Goal: Task Accomplishment & Management: Use online tool/utility

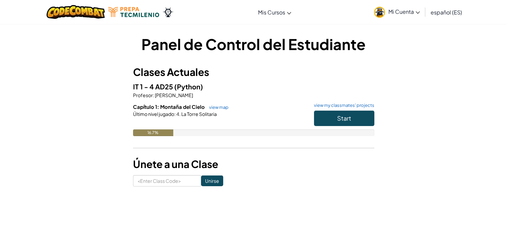
click at [354, 133] on div "16.7%" at bounding box center [253, 132] width 241 height 7
click at [360, 120] on button "Start" at bounding box center [344, 117] width 60 height 15
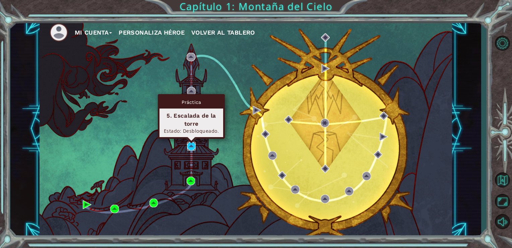
click at [190, 144] on img at bounding box center [191, 146] width 9 height 9
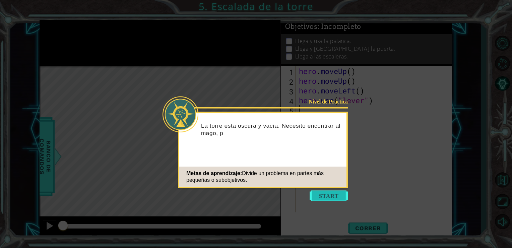
click at [332, 195] on button "Start" at bounding box center [329, 195] width 38 height 11
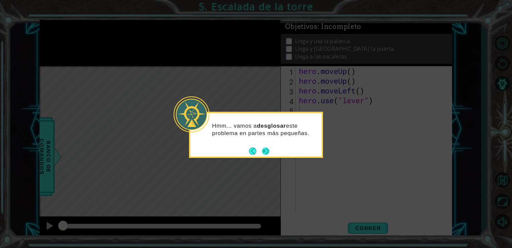
click at [264, 149] on button "Next" at bounding box center [266, 151] width 12 height 12
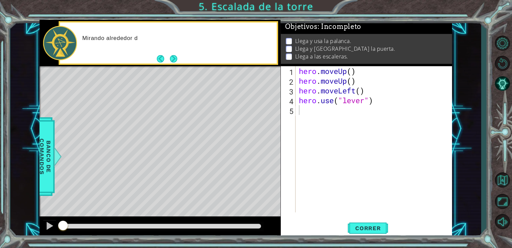
click at [265, 145] on div "Level Map" at bounding box center [195, 165] width 310 height 198
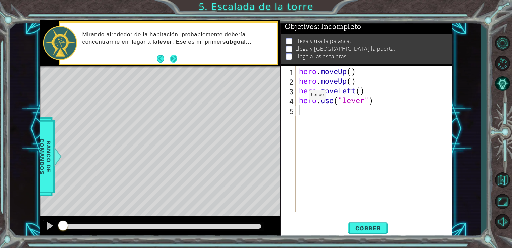
click at [174, 59] on button "Next" at bounding box center [173, 59] width 8 height 8
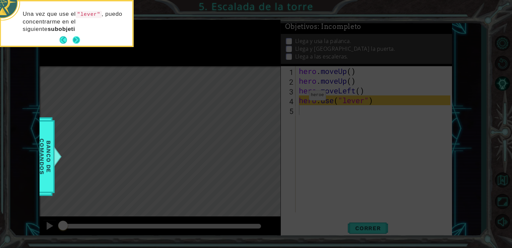
click at [78, 36] on footer at bounding box center [70, 40] width 20 height 10
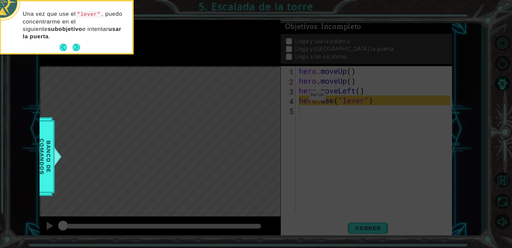
click at [78, 36] on p "Una vez que use el "lever" , puedo concentrarme en el siguiente subobjetivo e i…" at bounding box center [75, 25] width 105 height 30
click at [76, 48] on button "Next" at bounding box center [76, 48] width 8 height 8
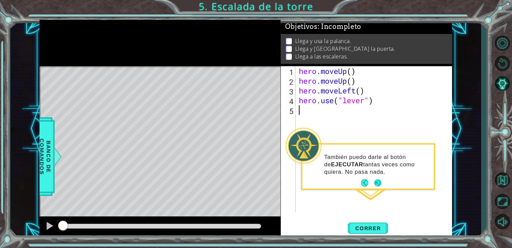
click at [381, 183] on button "Next" at bounding box center [378, 183] width 12 height 12
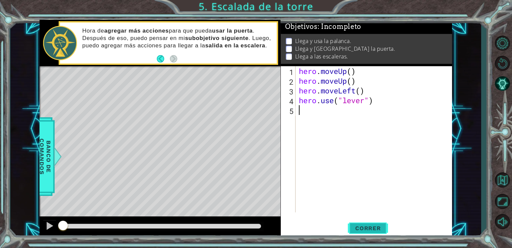
click at [370, 226] on span "Correr" at bounding box center [368, 227] width 39 height 7
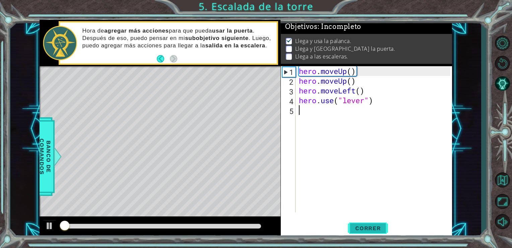
scroll to position [3, 0]
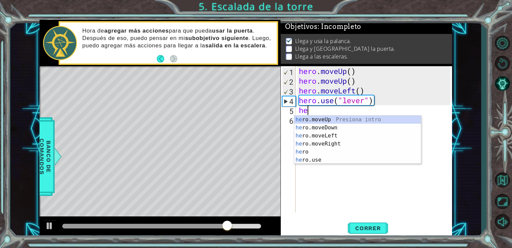
type textarea "her"
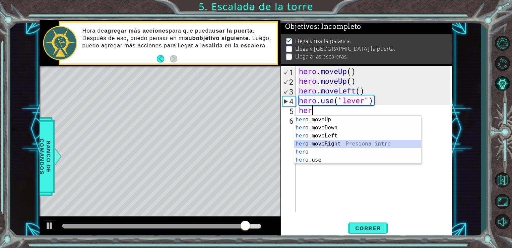
click at [328, 143] on div "her o.moveUp Presiona intro her o.moveDown Presiona intro her o.moveLeft Presio…" at bounding box center [357, 147] width 127 height 64
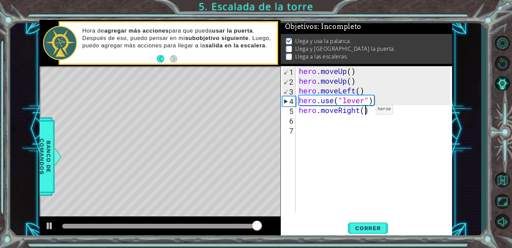
click at [366, 111] on div "hero . moveUp ( ) hero . moveUp ( ) hero . moveLeft ( ) hero . use ( "lever" ) …" at bounding box center [376, 148] width 157 height 165
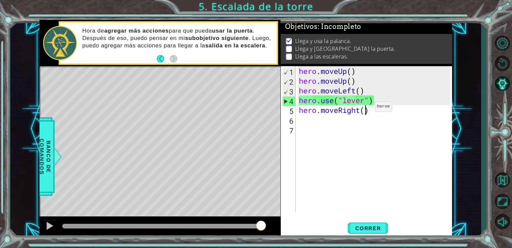
type textarea "hero.moveRight(3)"
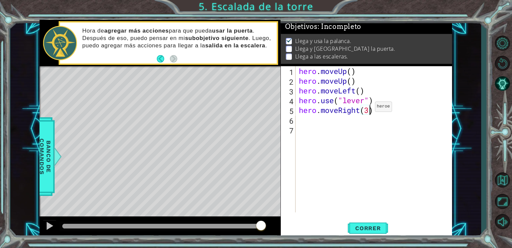
scroll to position [0, 3]
click at [298, 122] on div "hero . moveUp ( ) hero . moveUp ( ) hero . moveLeft ( ) hero . use ( "lever" ) …" at bounding box center [376, 148] width 157 height 165
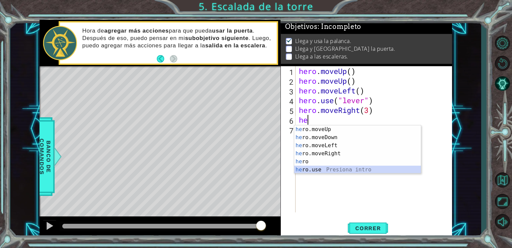
click at [322, 168] on div "he ro.moveUp Presiona intro he ro.moveDown Presiona intro he ro.moveLeft Presio…" at bounding box center [357, 157] width 127 height 64
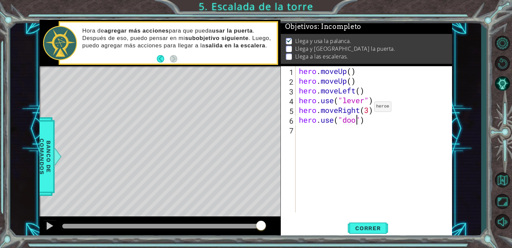
scroll to position [0, 3]
type textarea "hero.use("door")"
click at [358, 226] on span "Correr" at bounding box center [368, 227] width 39 height 7
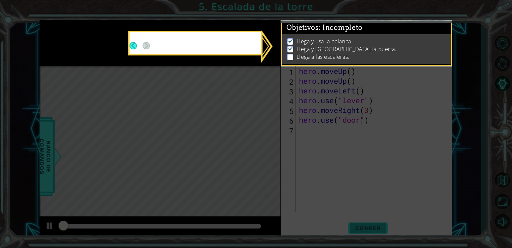
scroll to position [3, 0]
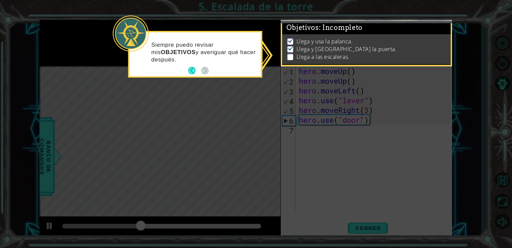
click at [220, 102] on icon at bounding box center [256, 124] width 512 height 248
click at [474, 70] on icon at bounding box center [256, 124] width 512 height 248
click at [157, 36] on div "Siempre puedo revisar mis OBJETIVOS y averiguar qué hacer después." at bounding box center [195, 55] width 131 height 41
click at [191, 72] on button "Back" at bounding box center [194, 70] width 13 height 7
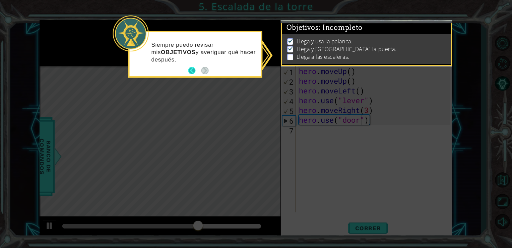
scroll to position [6, 0]
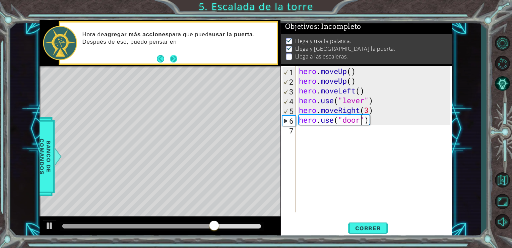
click at [172, 59] on button "Next" at bounding box center [173, 59] width 8 height 8
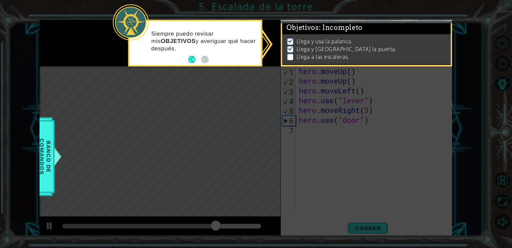
scroll to position [8, 0]
click at [193, 58] on button "Back" at bounding box center [194, 59] width 13 height 7
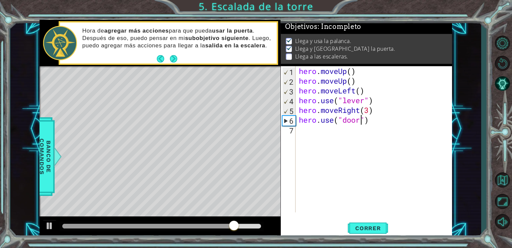
scroll to position [6, 0]
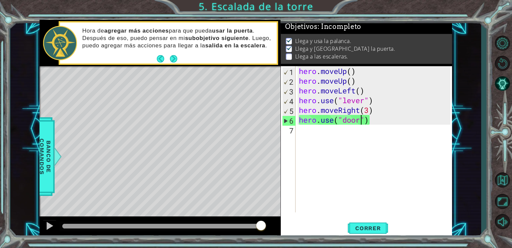
click at [296, 144] on div "hero.use("door") 1 2 3 4 5 6 7 hero . moveUp ( ) hero . moveUp ( ) hero . moveL…" at bounding box center [366, 139] width 170 height 146
click at [296, 135] on div "hero.use("door") 1 2 3 4 5 6 7 hero . moveUp ( ) hero . moveUp ( ) hero . moveL…" at bounding box center [366, 139] width 170 height 146
click at [302, 131] on div "hero . moveUp ( ) hero . moveUp ( ) hero . moveLeft ( ) hero . use ( "lever" ) …" at bounding box center [376, 148] width 157 height 165
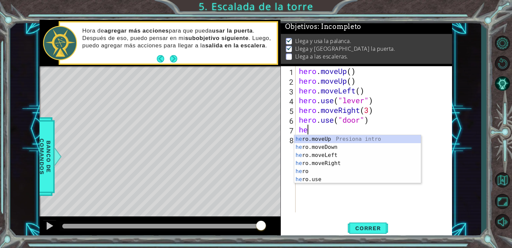
type textarea "her"
click at [312, 138] on div "her o.moveUp Presiona intro her o.moveDown Presiona intro her o.moveLeft Presio…" at bounding box center [357, 167] width 127 height 64
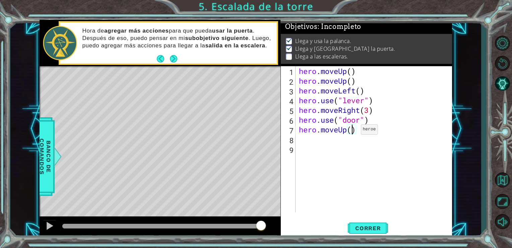
click at [351, 131] on div "hero . moveUp ( ) hero . moveUp ( ) hero . moveLeft ( ) hero . use ( "lever" ) …" at bounding box center [376, 148] width 157 height 165
type textarea "hero.moveUp(2)"
click at [288, 143] on div "8" at bounding box center [288, 140] width 13 height 10
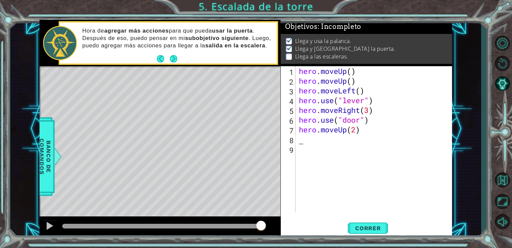
type textarea "h"
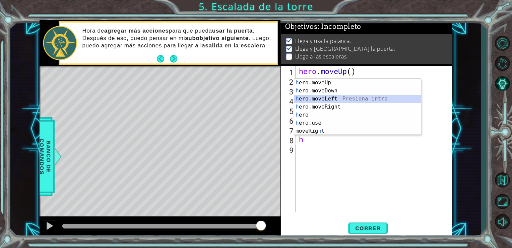
click at [338, 100] on div "h ero.moveUp Presiona intro h ero.moveDown Presiona intro h ero.moveLeft Presio…" at bounding box center [357, 114] width 127 height 72
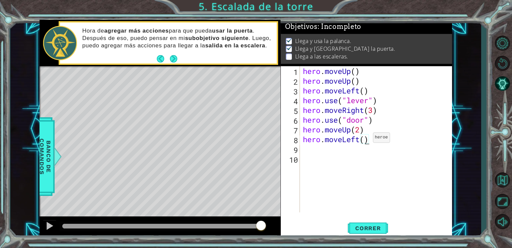
click at [367, 139] on div "hero . moveUp ( ) hero . moveUp ( ) hero . moveLeft ( ) hero . use ( "lever" ) …" at bounding box center [378, 148] width 153 height 165
click at [365, 140] on div "hero . moveUp ( ) hero . moveUp ( ) hero . moveLeft ( ) hero . use ( "lever" ) …" at bounding box center [378, 148] width 153 height 165
click at [383, 228] on span "Correr" at bounding box center [368, 227] width 39 height 7
type textarea "hero.moveLeft(4)"
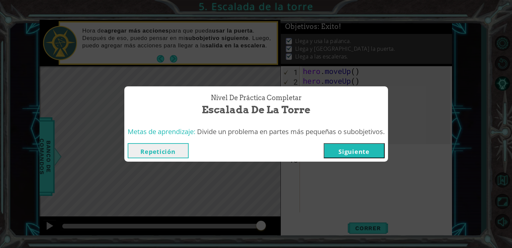
click at [355, 154] on button "Siguiente" at bounding box center [354, 150] width 61 height 15
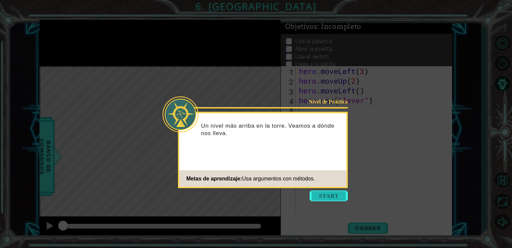
click at [333, 197] on button "Start" at bounding box center [329, 195] width 38 height 11
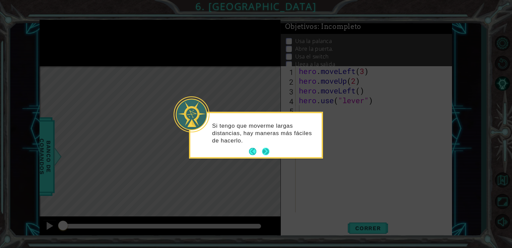
click at [265, 153] on button "Next" at bounding box center [265, 151] width 7 height 7
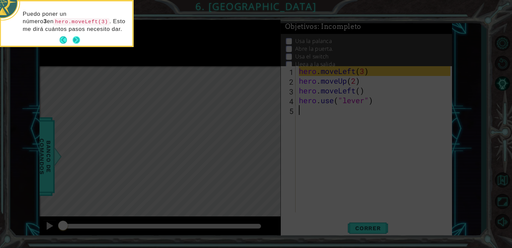
click at [76, 41] on button "Next" at bounding box center [76, 40] width 9 height 9
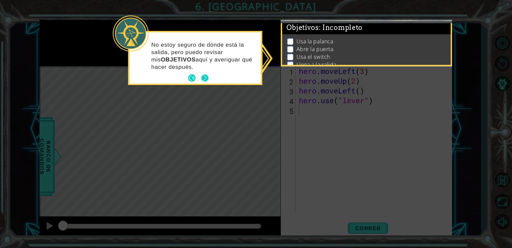
click at [201, 84] on div "No estoy seguro de dónde está la salida, pero puedo revisar mis OBJETIVOS aquí …" at bounding box center [195, 58] width 134 height 54
click at [204, 79] on button "Next" at bounding box center [205, 78] width 12 height 12
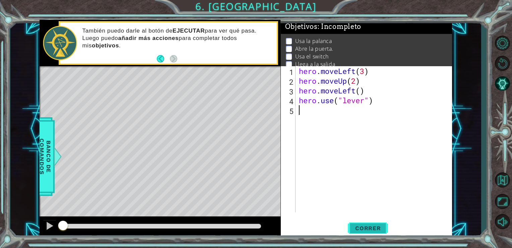
click at [378, 225] on span "Correr" at bounding box center [368, 227] width 39 height 7
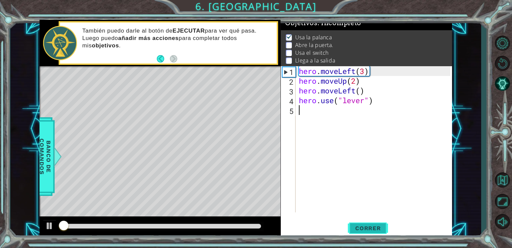
scroll to position [7, 0]
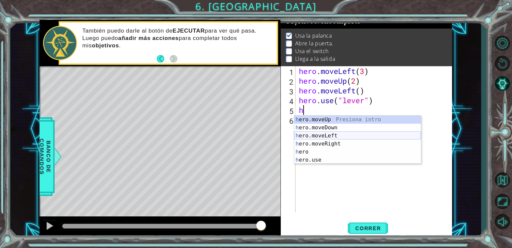
click at [323, 136] on div "h ero.moveUp Presiona intro h ero.moveDown Presiona intro h ero.moveLeft Presio…" at bounding box center [357, 147] width 127 height 64
type textarea "hero.moveLeft(1)"
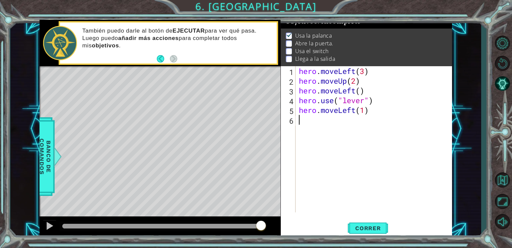
click at [302, 121] on div "hero . moveLeft ( 3 ) hero . moveUp ( 2 ) hero . moveLeft ( ) hero . use ( "lev…" at bounding box center [376, 148] width 157 height 165
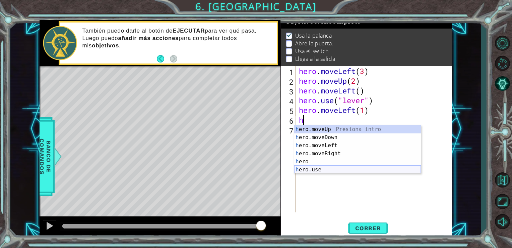
click at [327, 166] on div "h ero.moveUp Presiona intro h ero.moveDown Presiona intro h ero.moveLeft Presio…" at bounding box center [357, 157] width 127 height 64
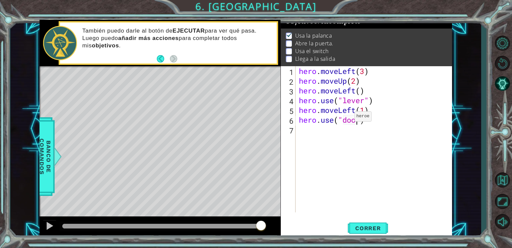
type textarea "hero.use("door")"
click at [311, 128] on div "hero . moveLeft ( 3 ) hero . moveUp ( 2 ) hero . moveLeft ( ) hero . use ( "lev…" at bounding box center [376, 148] width 157 height 165
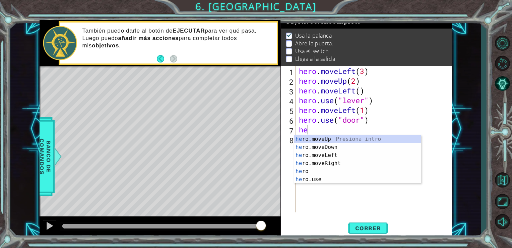
scroll to position [0, 0]
click at [337, 137] on div "her o.moveUp Presiona intro her o.moveDown Presiona intro her o.moveLeft Presio…" at bounding box center [357, 167] width 127 height 64
type textarea "hero.moveUp(1)"
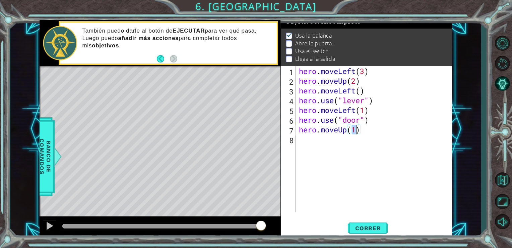
click at [310, 142] on div "hero . moveLeft ( 3 ) hero . moveUp ( 2 ) hero . moveLeft ( ) hero . use ( "lev…" at bounding box center [376, 148] width 157 height 165
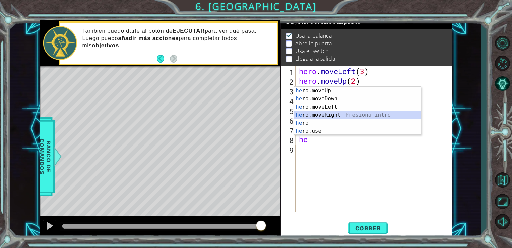
click at [344, 113] on div "he ro.moveUp Presiona intro he ro.moveDown Presiona intro he ro.moveLeft Presio…" at bounding box center [357, 119] width 127 height 64
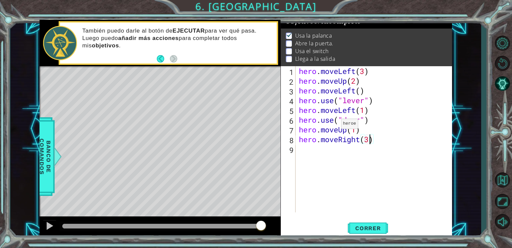
scroll to position [0, 3]
click at [367, 230] on span "Correr" at bounding box center [368, 227] width 39 height 7
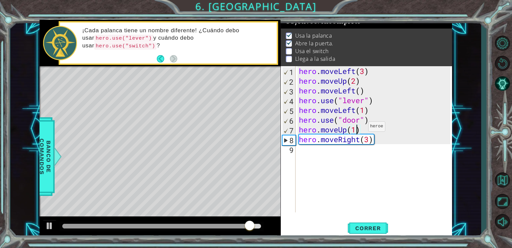
click at [358, 128] on div "hero . moveLeft ( 3 ) hero . moveUp ( 2 ) hero . moveLeft ( ) hero . use ( "lev…" at bounding box center [376, 148] width 157 height 165
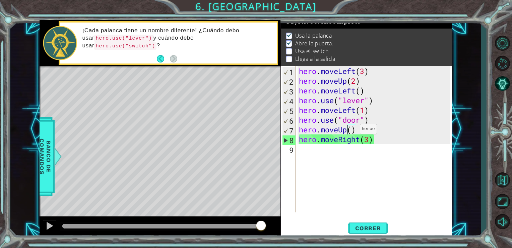
click at [350, 130] on div "hero . moveLeft ( 3 ) hero . moveUp ( 2 ) hero . moveLeft ( ) hero . use ( "lev…" at bounding box center [376, 148] width 157 height 165
click at [354, 130] on div "hero . moveLeft ( 3 ) hero . moveUp ( 2 ) hero . moveLeft ( ) hero . use ( "lev…" at bounding box center [376, 148] width 157 height 165
click at [353, 127] on div "hero . moveLeft ( 3 ) hero . moveUp ( 2 ) hero . moveLeft ( ) hero . use ( "lev…" at bounding box center [376, 148] width 157 height 165
click at [355, 133] on div "hero . moveLeft ( 3 ) hero . moveUp ( 2 ) hero . moveLeft ( ) hero . use ( "lev…" at bounding box center [376, 148] width 157 height 165
click at [354, 133] on div "hero . moveLeft ( 3 ) hero . moveUp ( 2 ) hero . moveLeft ( ) hero . use ( "lev…" at bounding box center [376, 148] width 157 height 165
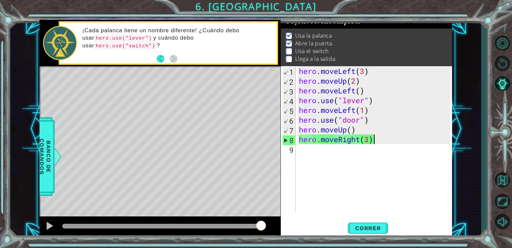
click at [378, 137] on div "hero . moveLeft ( 3 ) hero . moveUp ( 2 ) hero . moveLeft ( ) hero . use ( "lev…" at bounding box center [376, 148] width 157 height 165
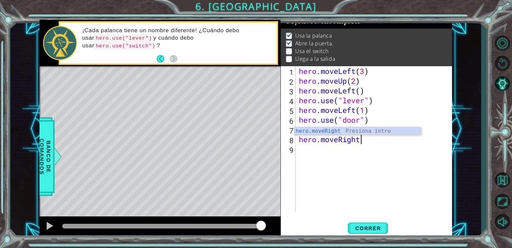
scroll to position [0, 1]
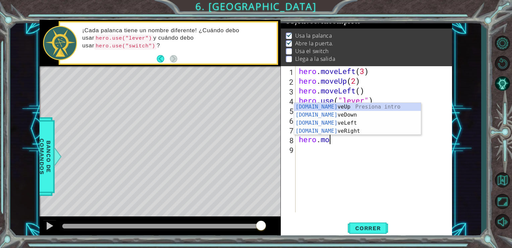
type textarea "h"
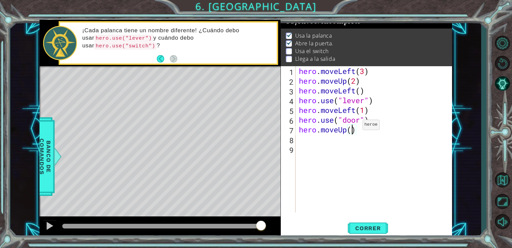
click at [353, 126] on div "hero . moveLeft ( 3 ) hero . moveUp ( 2 ) hero . moveLeft ( ) hero . use ( "lev…" at bounding box center [376, 148] width 157 height 165
type textarea "hero.moveUp()"
click at [353, 131] on div "hero . moveLeft ( 3 ) hero . moveUp ( 2 ) hero . moveLeft ( ) hero . use ( "lev…" at bounding box center [376, 148] width 157 height 165
type textarea "hero.moveUp()"
click at [353, 131] on div "hero . moveLeft ( 3 ) hero . moveUp ( 2 ) hero . moveLeft ( ) hero . use ( "lev…" at bounding box center [376, 148] width 157 height 165
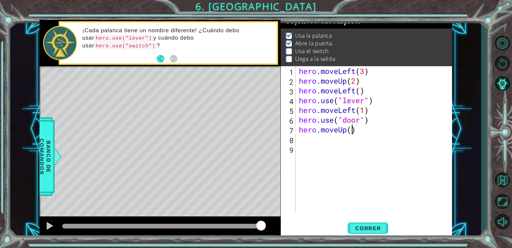
click at [355, 131] on div "hero . moveLeft ( 3 ) hero . moveUp ( 2 ) hero . moveLeft ( ) hero . use ( "lev…" at bounding box center [376, 148] width 157 height 165
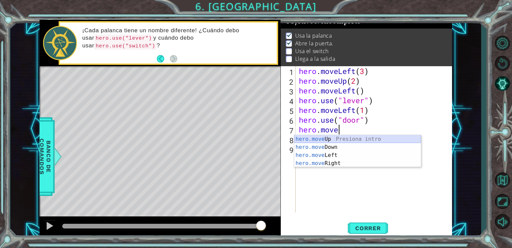
click at [358, 135] on div "hero.move Up Presiona intro hero.move Down Presiona intro hero.move Left Presio…" at bounding box center [357, 159] width 127 height 48
type textarea "hero.moveUp(1)"
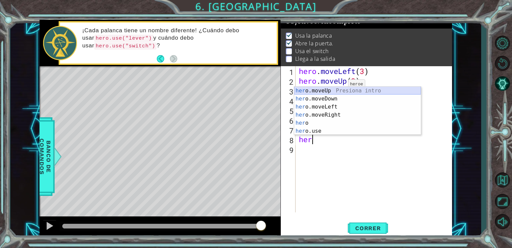
click at [338, 91] on div "her o.moveUp Presiona intro her o.moveDown Presiona intro her o.moveLeft Presio…" at bounding box center [357, 119] width 127 height 64
type textarea "hero.moveUp(1)"
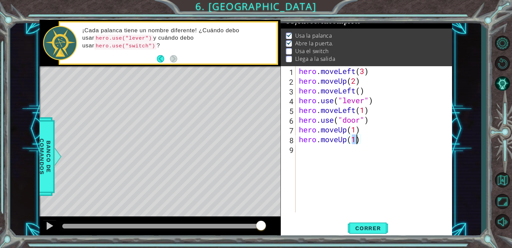
click at [298, 153] on div "hero . moveLeft ( 3 ) hero . moveUp ( 2 ) hero . moveLeft ( ) hero . use ( "lev…" at bounding box center [376, 148] width 157 height 165
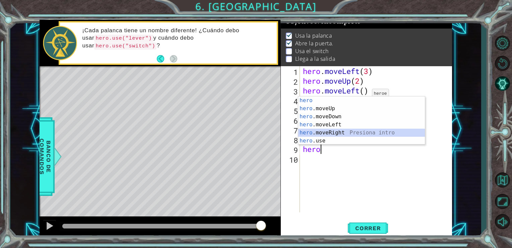
click at [343, 133] on div "hero Presiona intro hero .moveUp Presiona intro hero .moveDown Presiona intro h…" at bounding box center [361, 128] width 127 height 64
type textarea "hero.moveRight(1)"
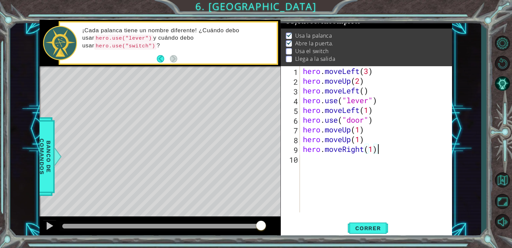
click at [376, 150] on div "hero . moveLeft ( 3 ) hero . moveUp ( 2 ) hero . moveLeft ( ) hero . use ( "lev…" at bounding box center [378, 148] width 153 height 165
type textarea "hero.moveRight()"
click at [371, 152] on div "hero . moveLeft ( 3 ) hero . moveUp ( 2 ) hero . moveLeft ( ) hero . use ( "lev…" at bounding box center [378, 148] width 153 height 165
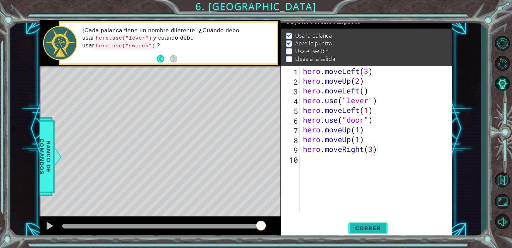
click at [381, 225] on span "Correr" at bounding box center [368, 227] width 39 height 7
type textarea "hero.moveRight(2)"
click at [327, 159] on div "hero . moveLeft ( 3 ) hero . moveUp ( 2 ) hero . moveLeft ( ) hero . use ( "lev…" at bounding box center [378, 148] width 153 height 165
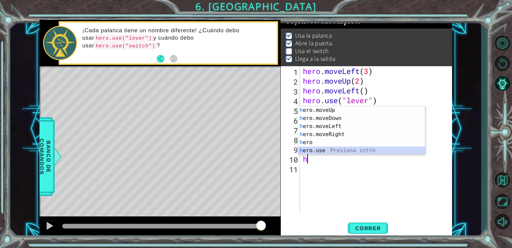
click at [347, 151] on div "h ero.moveUp Presiona intro h ero.moveDown Presiona intro h ero.moveLeft Presio…" at bounding box center [361, 138] width 127 height 64
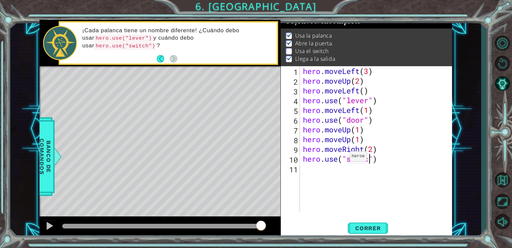
scroll to position [0, 3]
type textarea "hero.use("switch")"
click at [373, 229] on span "Correr" at bounding box center [368, 227] width 39 height 7
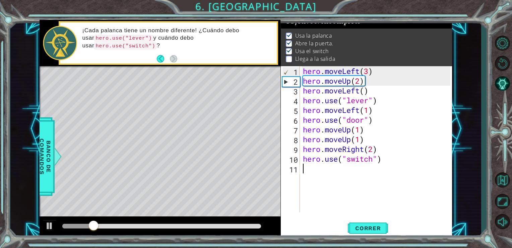
click at [312, 174] on div "hero . moveLeft ( 3 ) hero . moveUp ( 2 ) hero . moveLeft ( ) hero . use ( "lev…" at bounding box center [378, 148] width 153 height 165
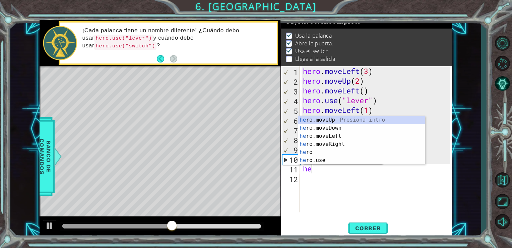
scroll to position [0, 0]
click at [348, 147] on div "her o.moveUp Presiona intro her o.moveDown Presiona intro her o.moveLeft Presio…" at bounding box center [361, 148] width 127 height 64
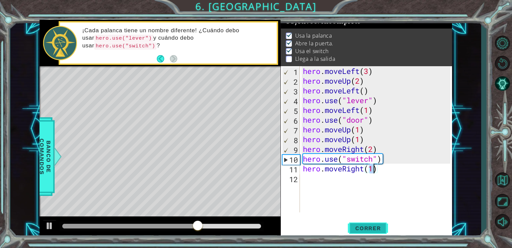
type textarea "hero.moveRight(1)"
click at [368, 231] on span "Correr" at bounding box center [368, 227] width 39 height 7
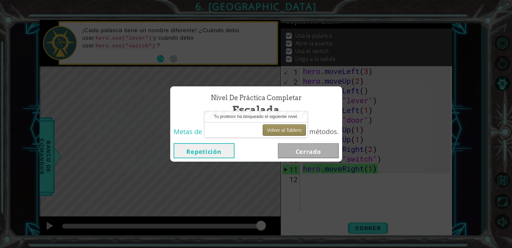
click at [286, 127] on button "Volver al Tablero" at bounding box center [284, 129] width 43 height 11
click at [218, 148] on button "Repetición" at bounding box center [204, 150] width 61 height 15
